Goal: Task Accomplishment & Management: Use online tool/utility

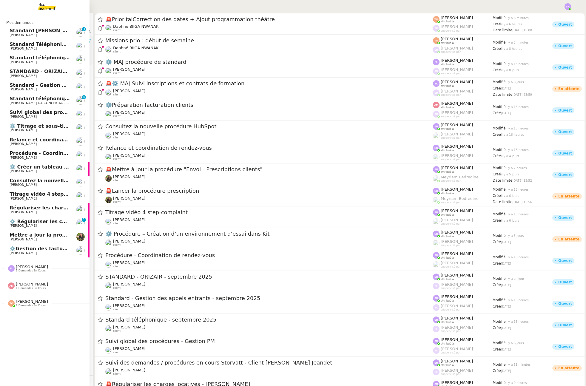
click at [51, 75] on span "[PERSON_NAME]" at bounding box center [40, 76] width 60 height 4
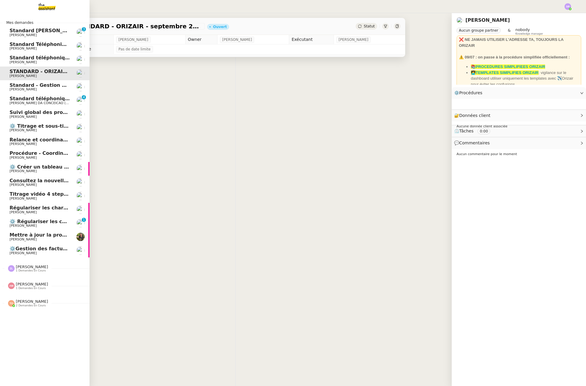
click at [58, 57] on span "Standard téléphonique - septembre 2025" at bounding box center [65, 58] width 111 height 6
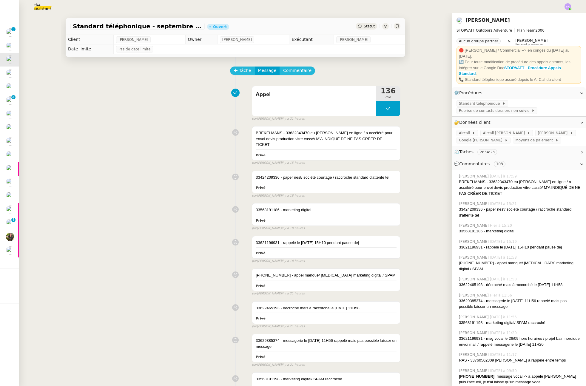
drag, startPoint x: 239, startPoint y: 68, endPoint x: 280, endPoint y: 69, distance: 40.9
click at [239, 68] on span "Tâche" at bounding box center [245, 70] width 12 height 7
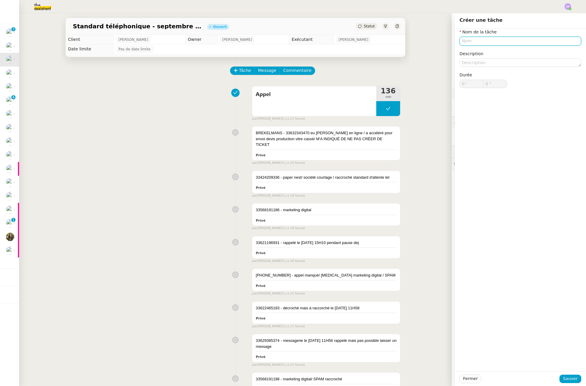
click at [466, 44] on input "text" at bounding box center [520, 41] width 122 height 9
click at [478, 69] on div "📞 Appel" at bounding box center [517, 68] width 115 height 5
type input "Appel"
click at [569, 378] on span "Sauver" at bounding box center [570, 378] width 15 height 7
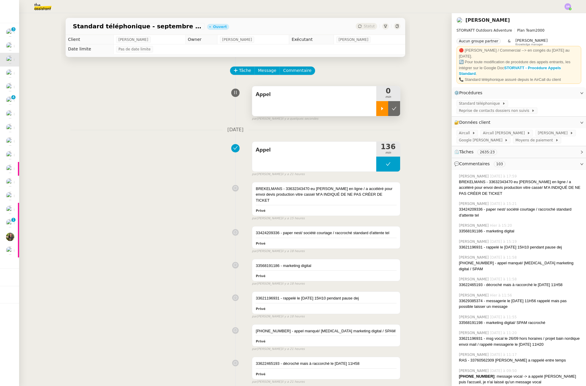
click at [377, 108] on div at bounding box center [382, 108] width 12 height 15
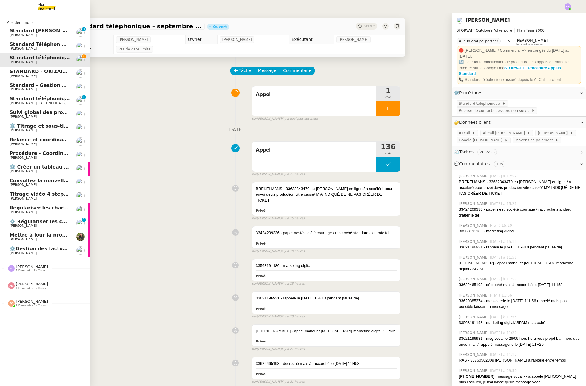
click at [18, 89] on span "[PERSON_NAME]" at bounding box center [23, 89] width 27 height 4
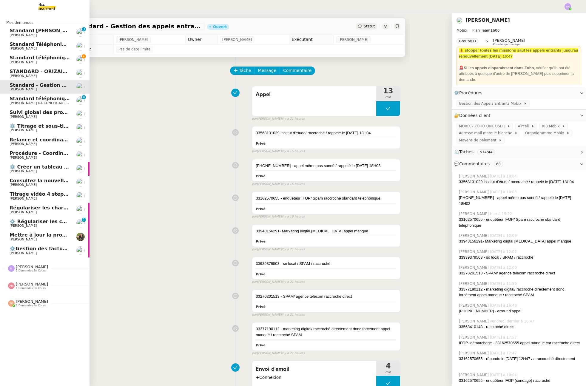
click at [60, 61] on span "[PERSON_NAME]" at bounding box center [40, 63] width 60 height 4
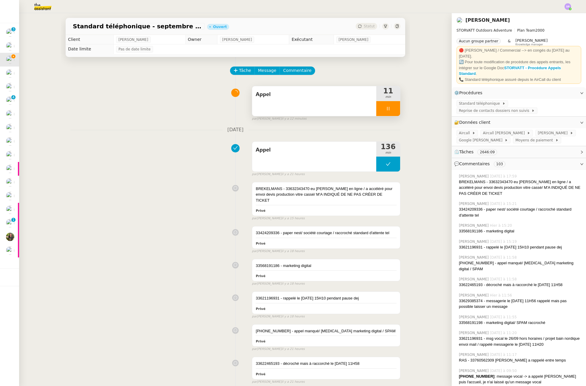
click at [386, 108] on icon at bounding box center [388, 108] width 5 height 5
click at [382, 109] on div at bounding box center [382, 108] width 12 height 15
click at [386, 108] on icon at bounding box center [388, 108] width 5 height 5
click at [385, 109] on div at bounding box center [382, 108] width 12 height 15
click at [385, 106] on div at bounding box center [388, 108] width 24 height 15
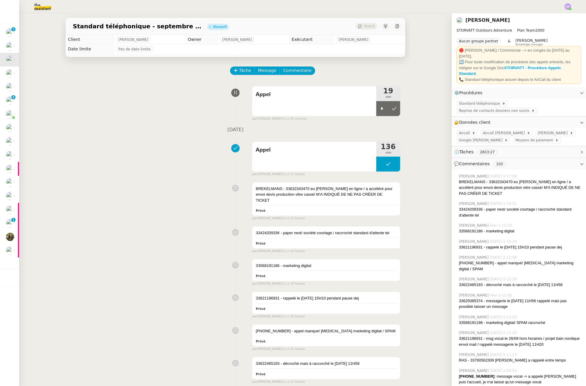
scroll to position [4, 0]
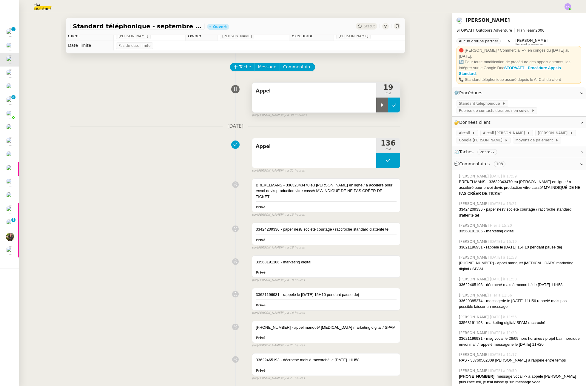
click at [392, 106] on icon at bounding box center [394, 105] width 5 height 5
click at [379, 108] on button at bounding box center [388, 105] width 24 height 15
click at [380, 105] on icon at bounding box center [382, 105] width 5 height 5
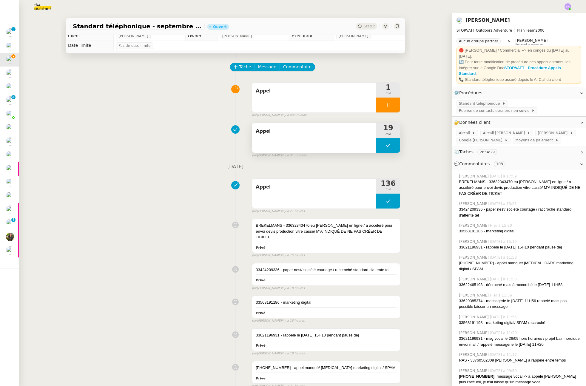
click at [376, 147] on button at bounding box center [388, 145] width 24 height 15
click at [380, 148] on icon at bounding box center [382, 145] width 5 height 5
click at [386, 145] on icon at bounding box center [388, 145] width 5 height 5
click at [392, 146] on icon at bounding box center [394, 145] width 4 height 3
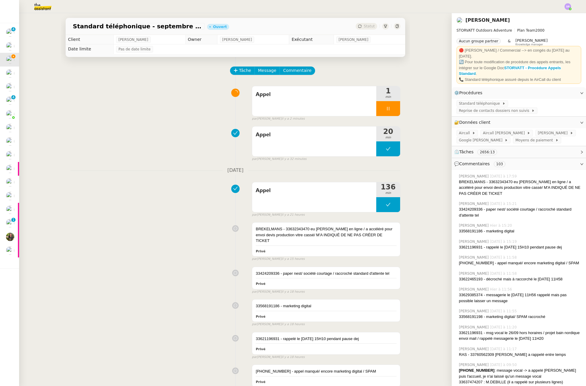
scroll to position [4, 0]
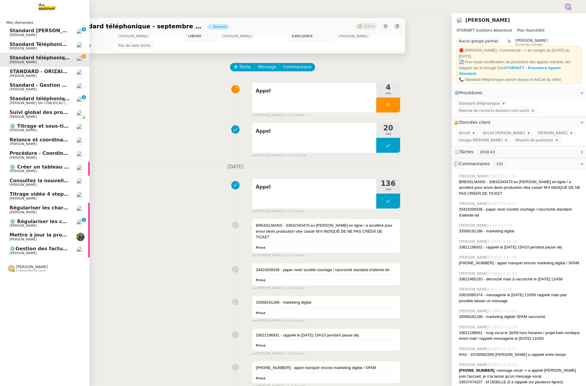
click at [55, 179] on span "Consultez la nouvelle procédure HubSpot" at bounding box center [66, 181] width 112 height 6
